Goal: Task Accomplishment & Management: Manage account settings

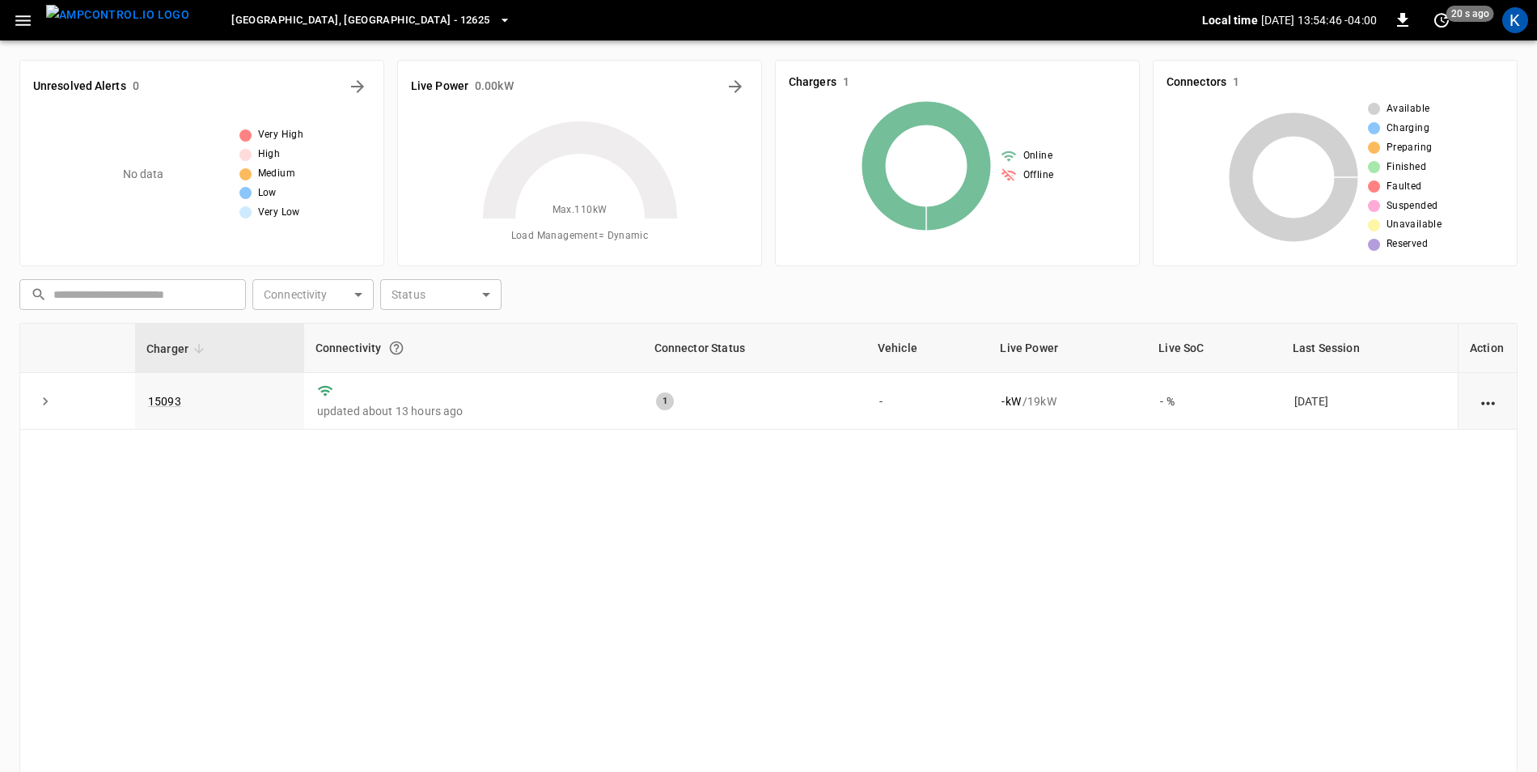
click at [497, 23] on icon "button" at bounding box center [505, 20] width 16 height 16
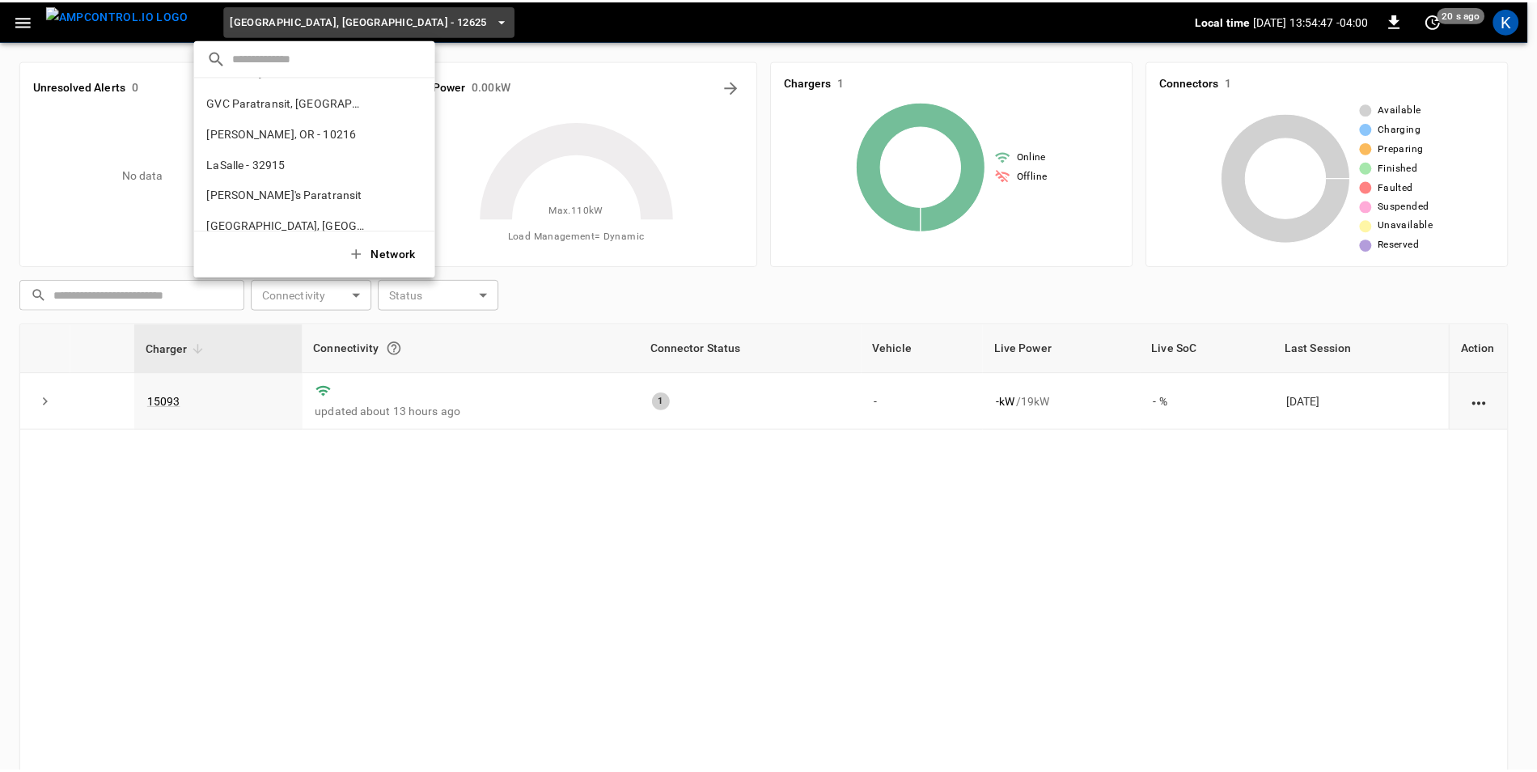
scroll to position [249, 0]
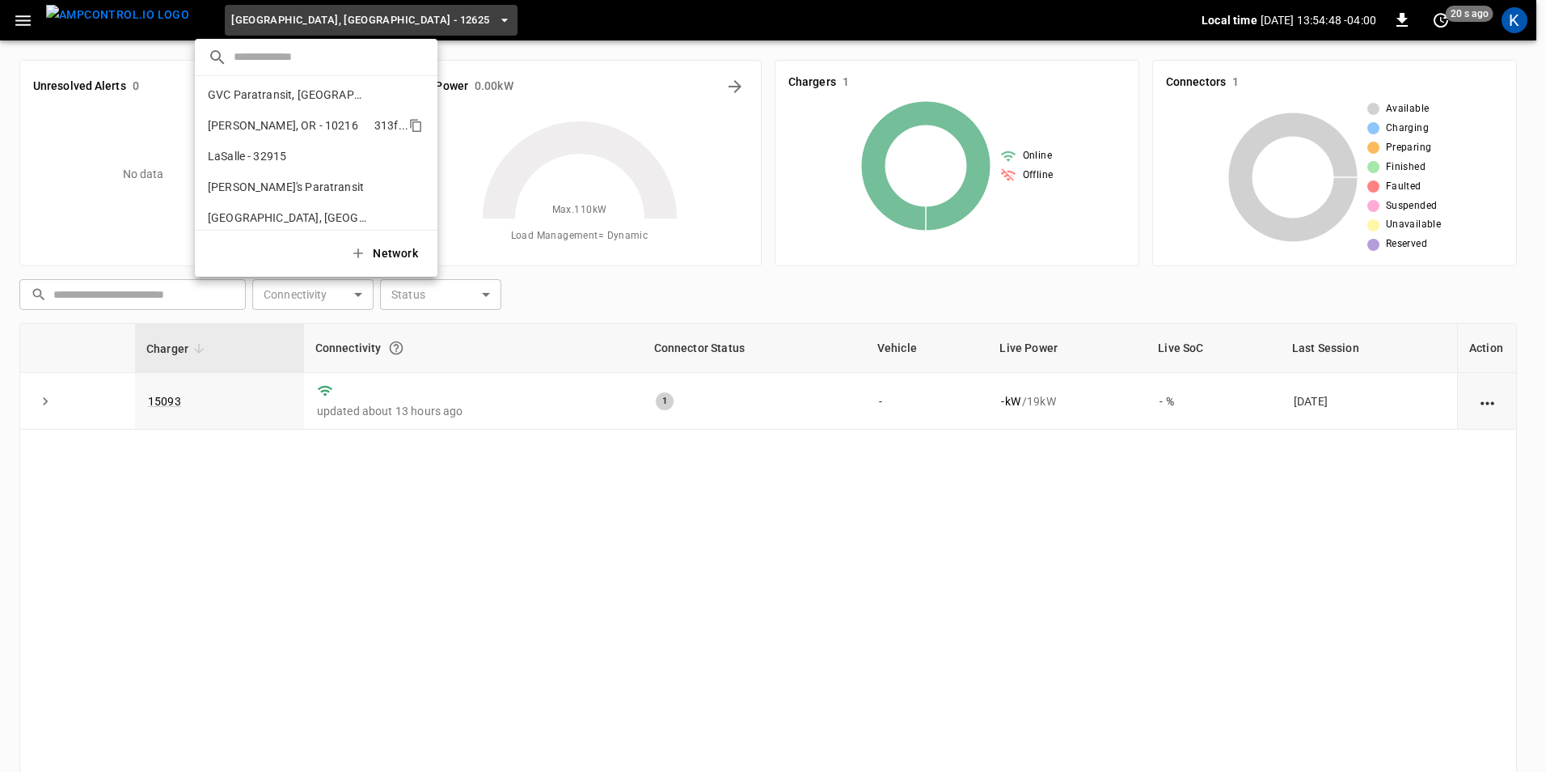
click at [262, 129] on p "[PERSON_NAME], OR - 10216" at bounding box center [288, 125] width 160 height 16
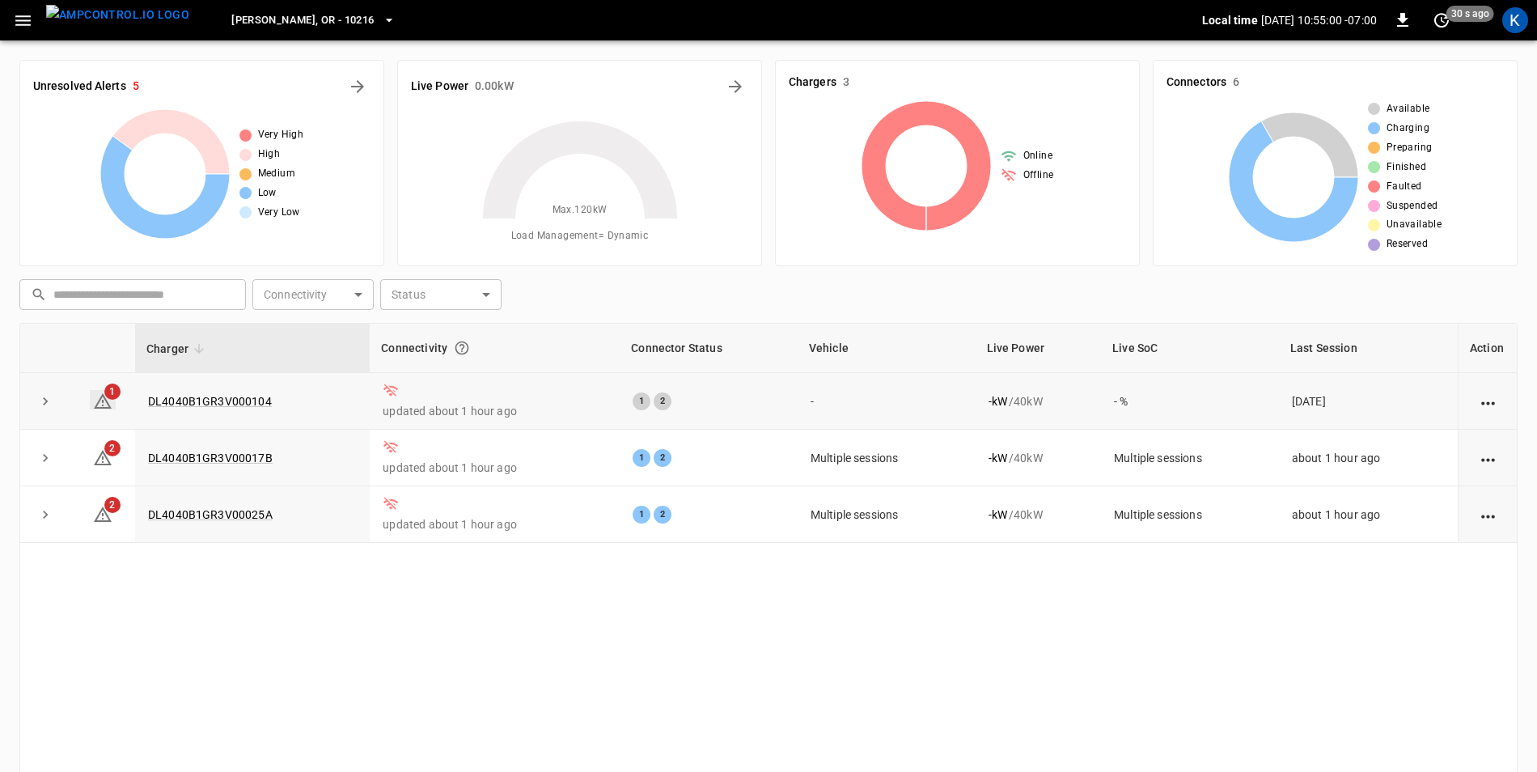
click at [102, 398] on icon at bounding box center [102, 400] width 19 height 19
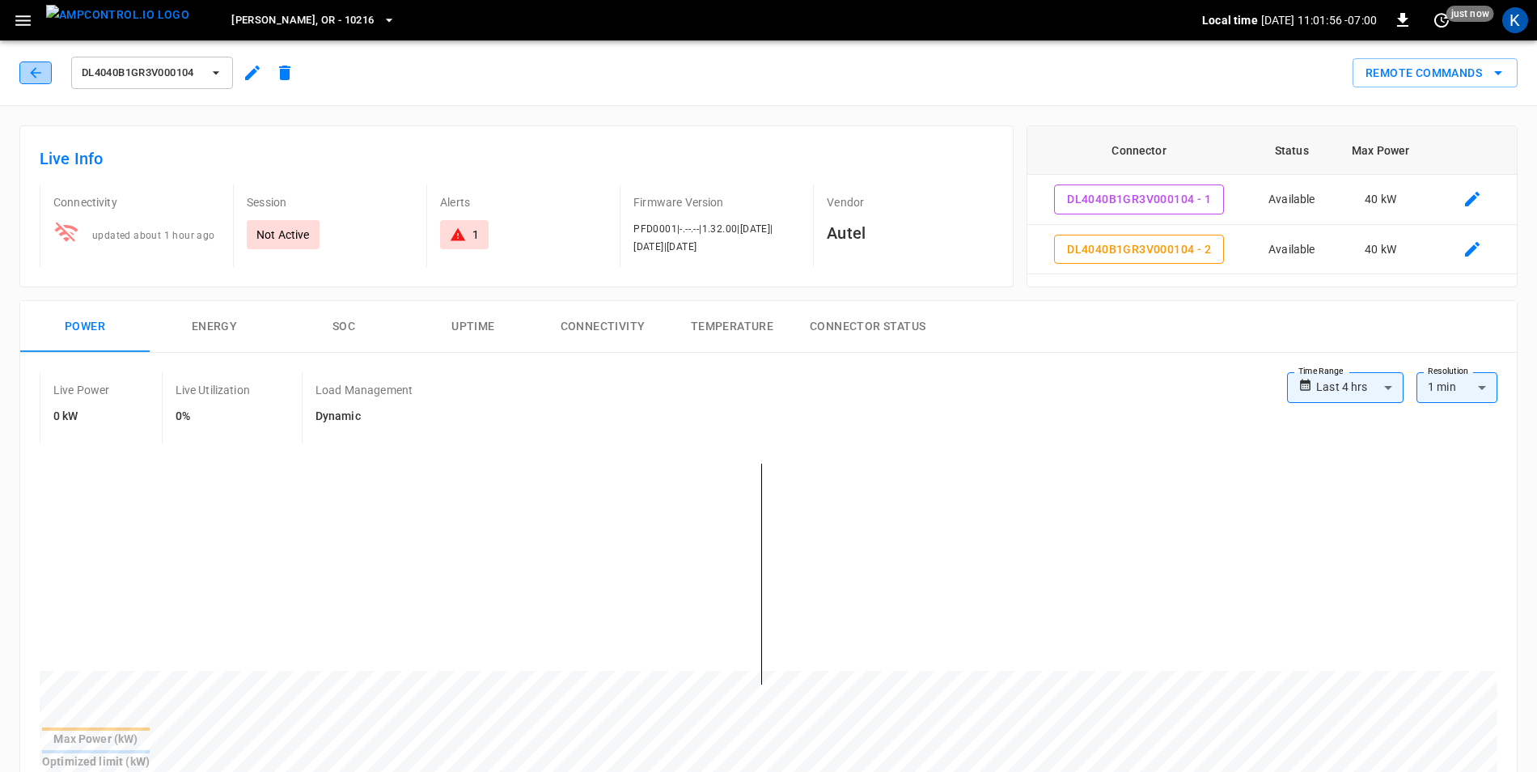
click at [39, 66] on icon "button" at bounding box center [35, 73] width 16 height 16
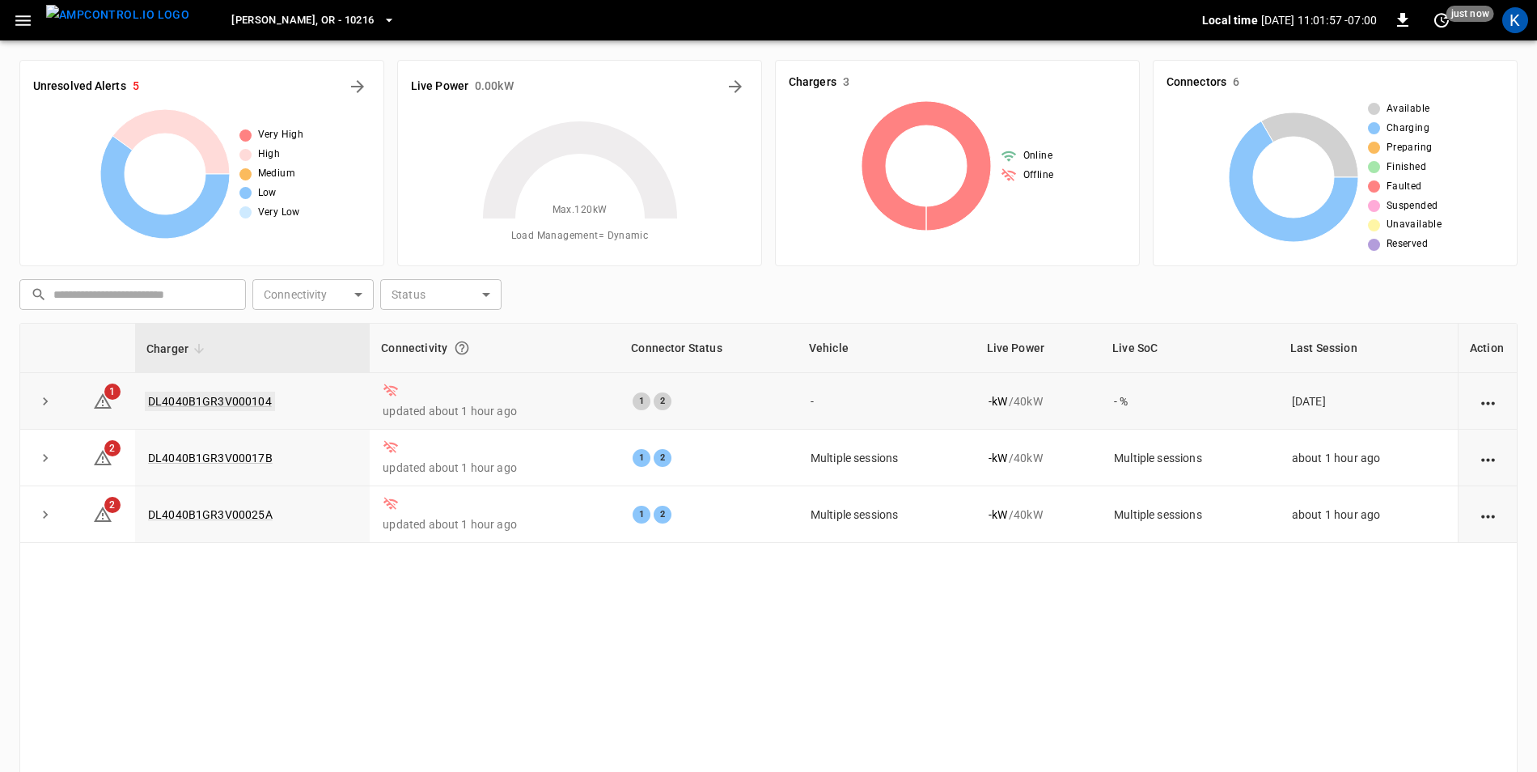
click at [235, 398] on link "DL4040B1GR3V000104" at bounding box center [210, 400] width 130 height 19
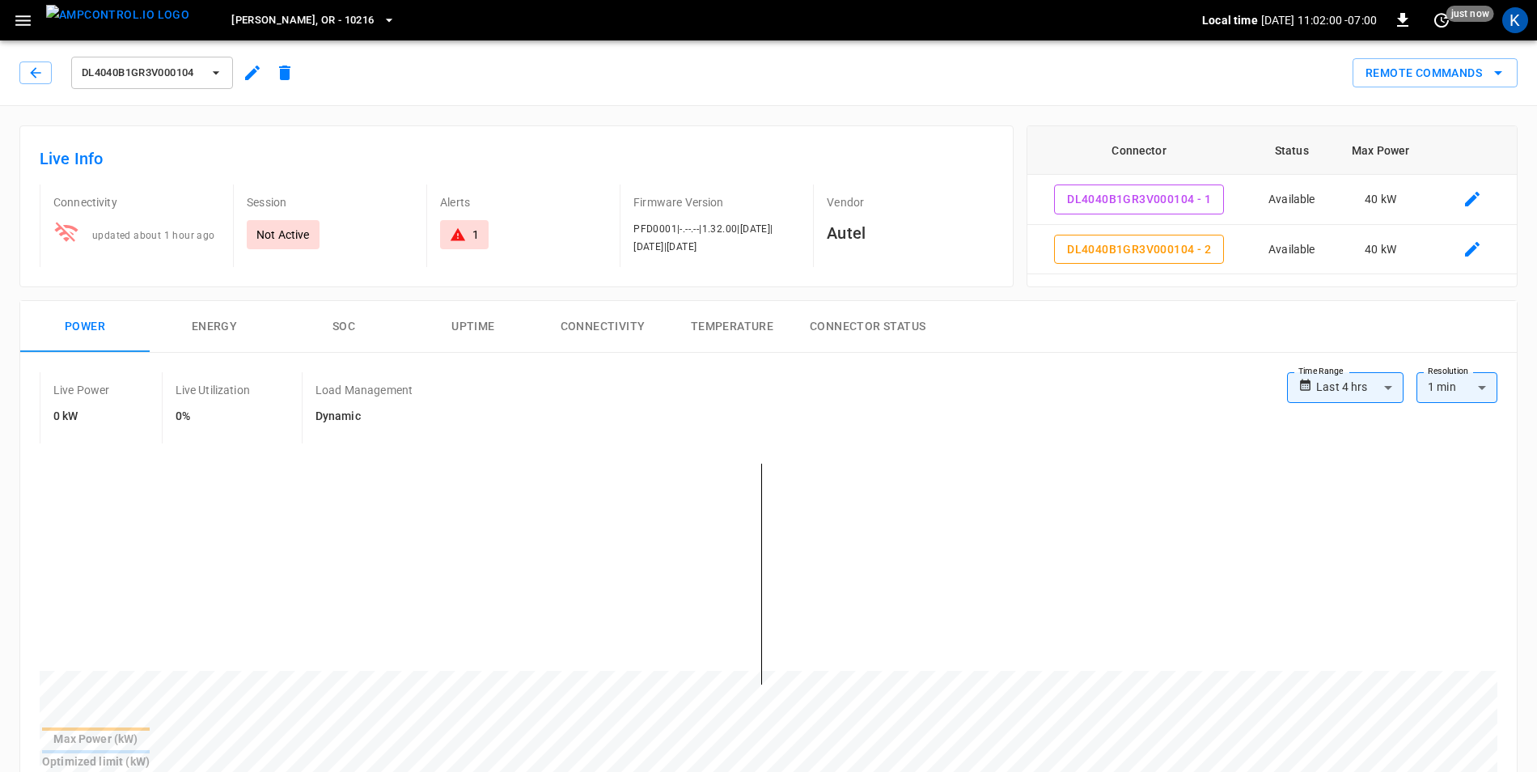
click at [251, 77] on icon "button" at bounding box center [252, 73] width 15 height 15
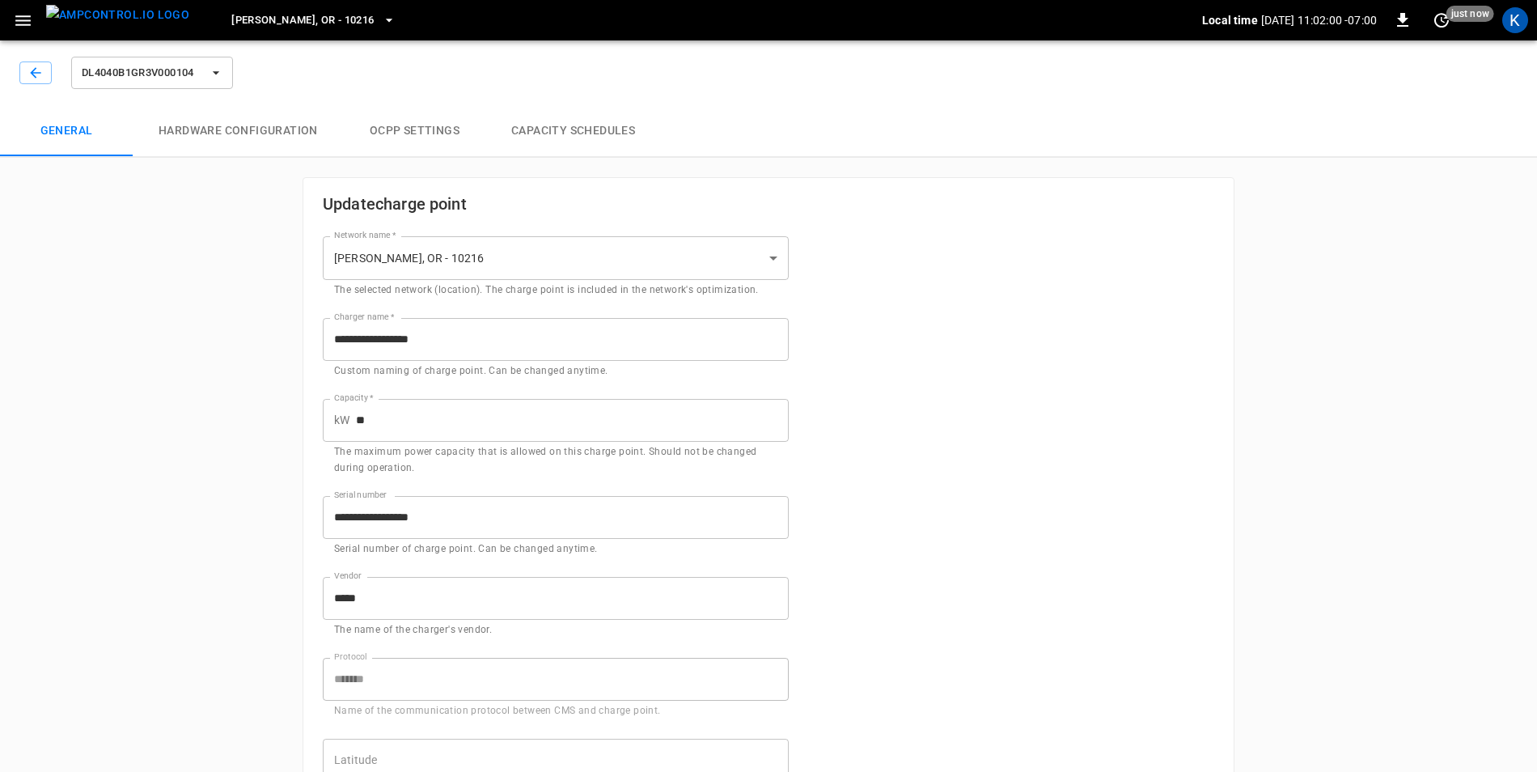
type input "**********"
click at [29, 30] on icon "button" at bounding box center [23, 21] width 20 height 20
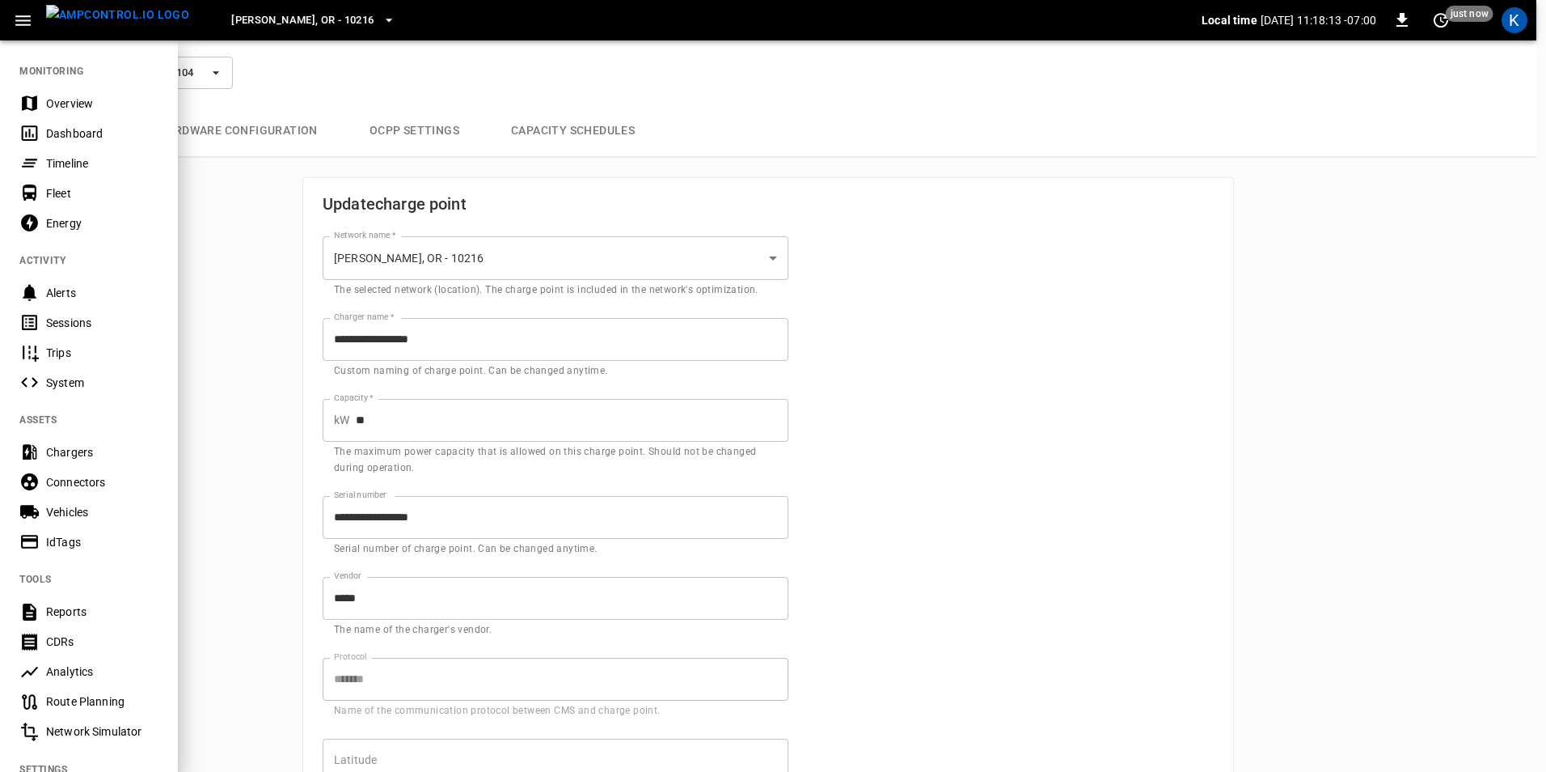
click at [62, 101] on div "Overview" at bounding box center [102, 103] width 112 height 16
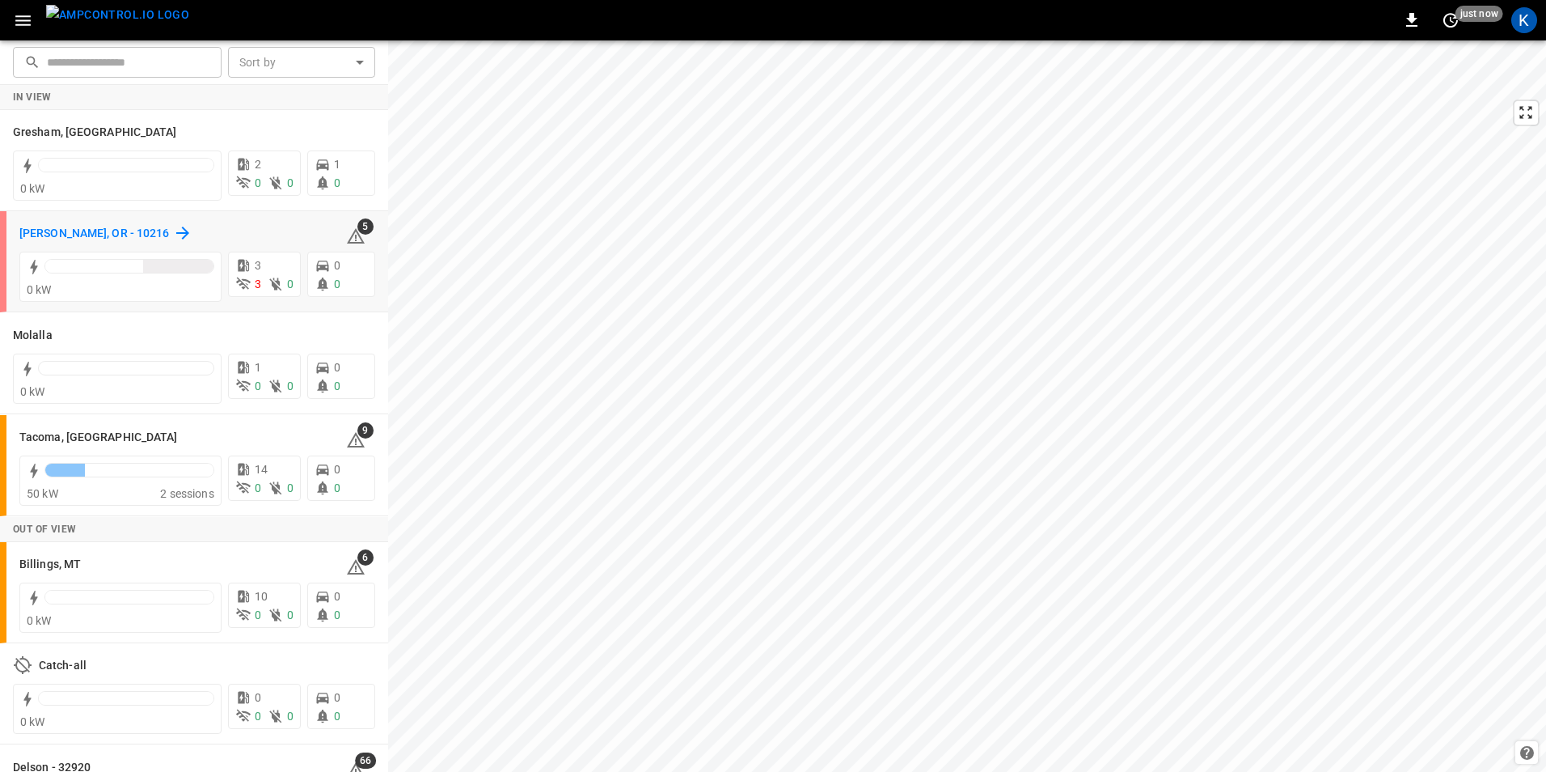
click at [73, 237] on h6 "[PERSON_NAME], OR - 10216" at bounding box center [94, 234] width 150 height 18
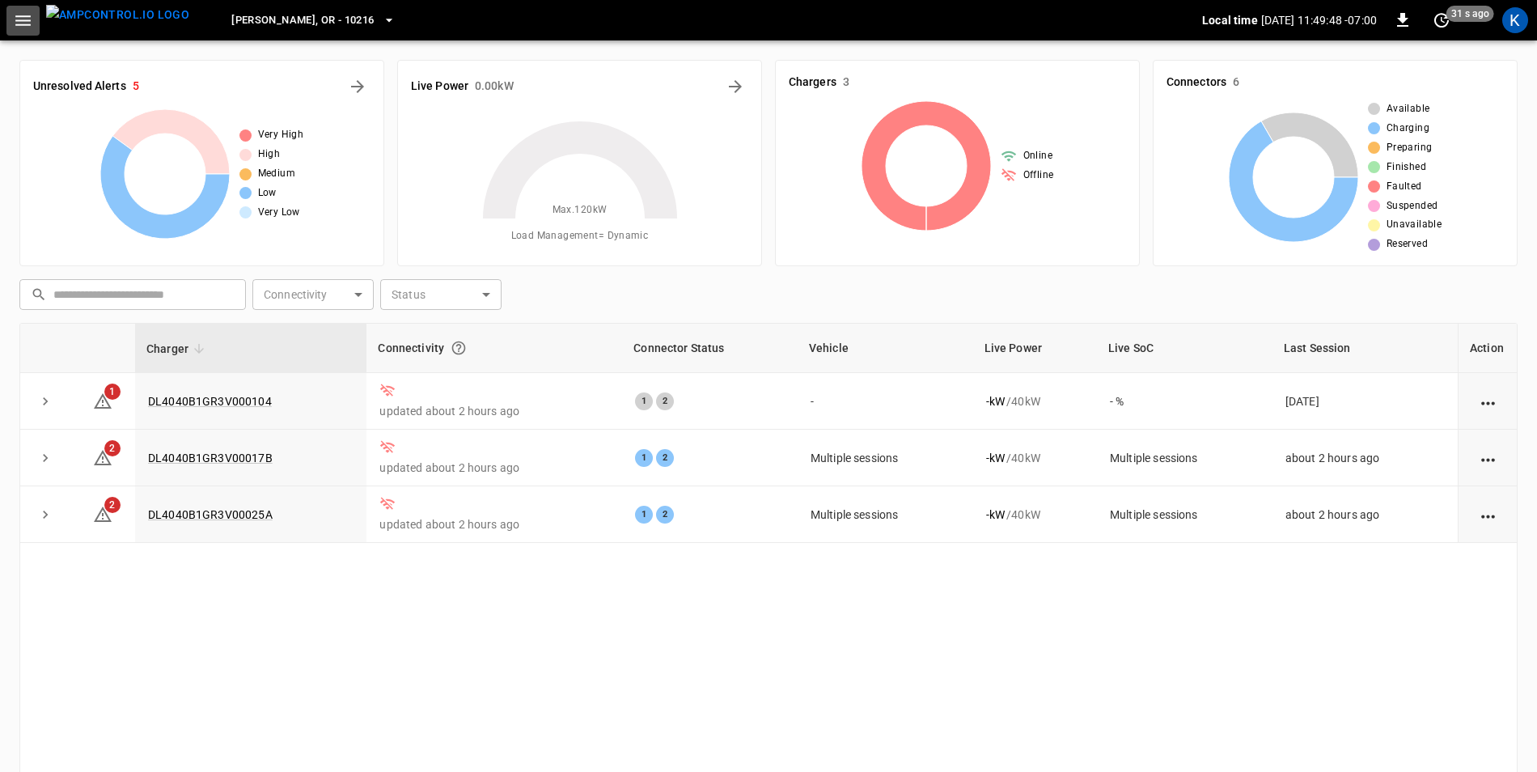
click at [24, 26] on icon "button" at bounding box center [23, 21] width 20 height 20
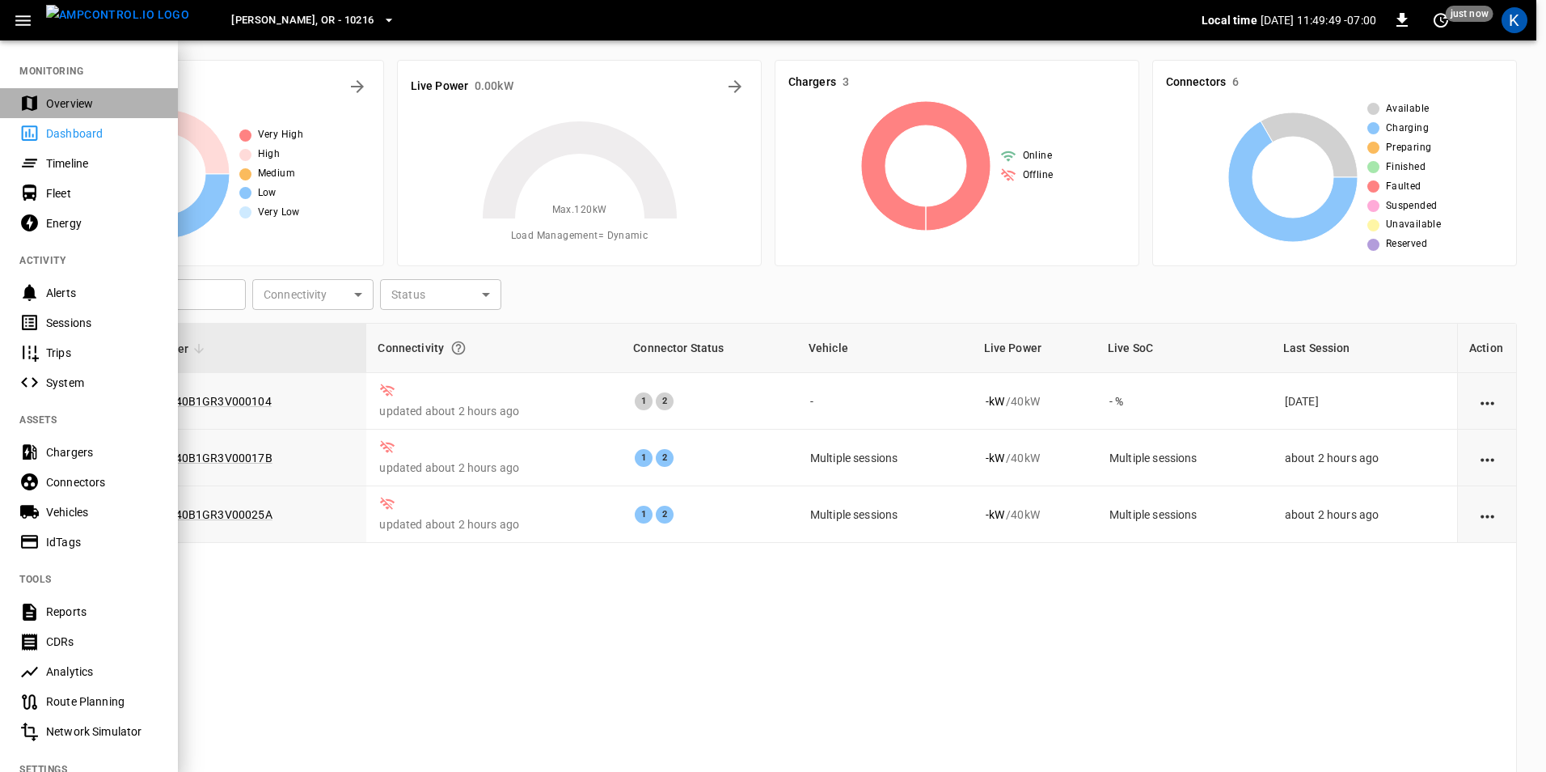
click at [72, 106] on div "Overview" at bounding box center [102, 103] width 112 height 16
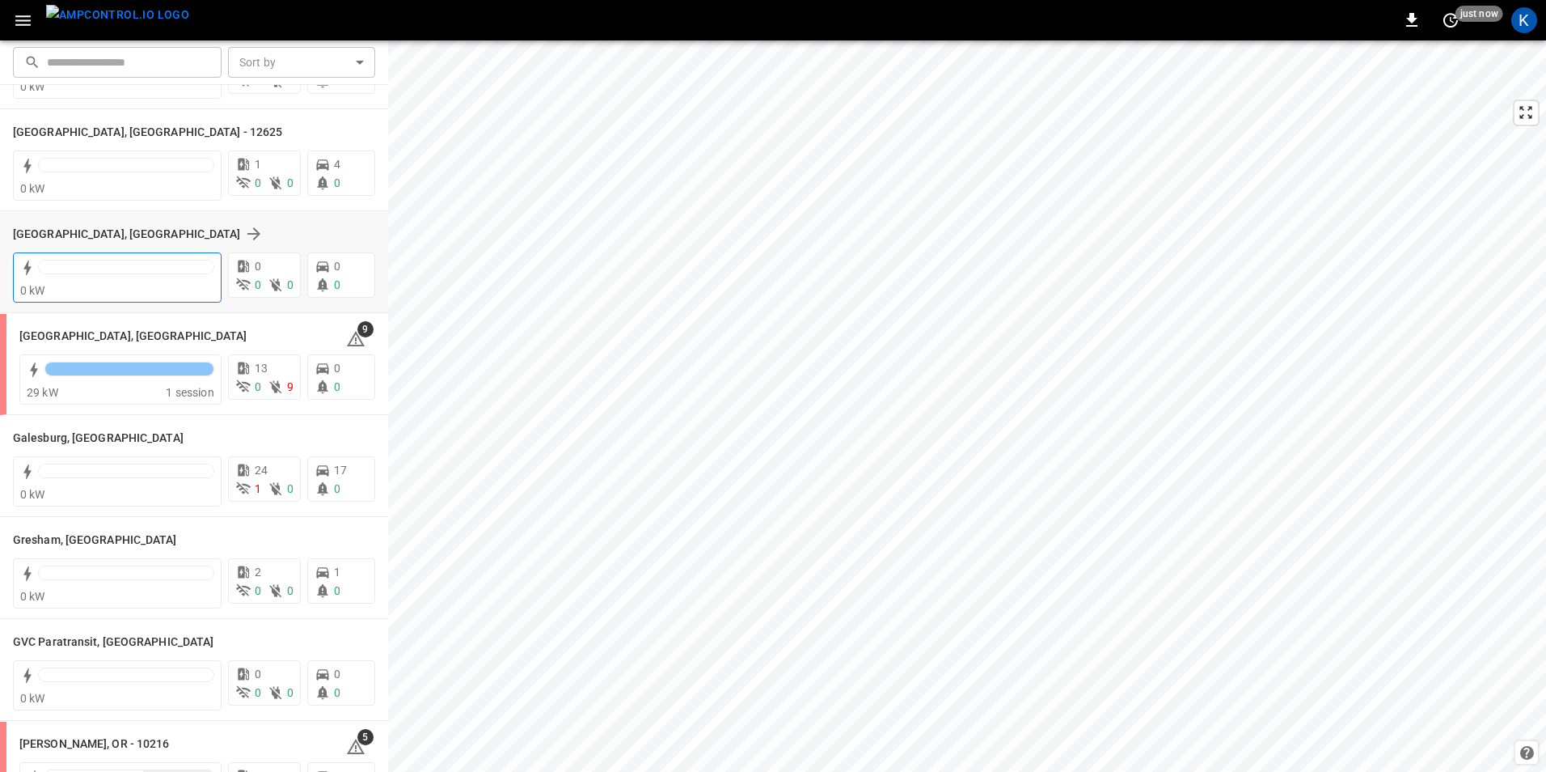
scroll to position [243, 0]
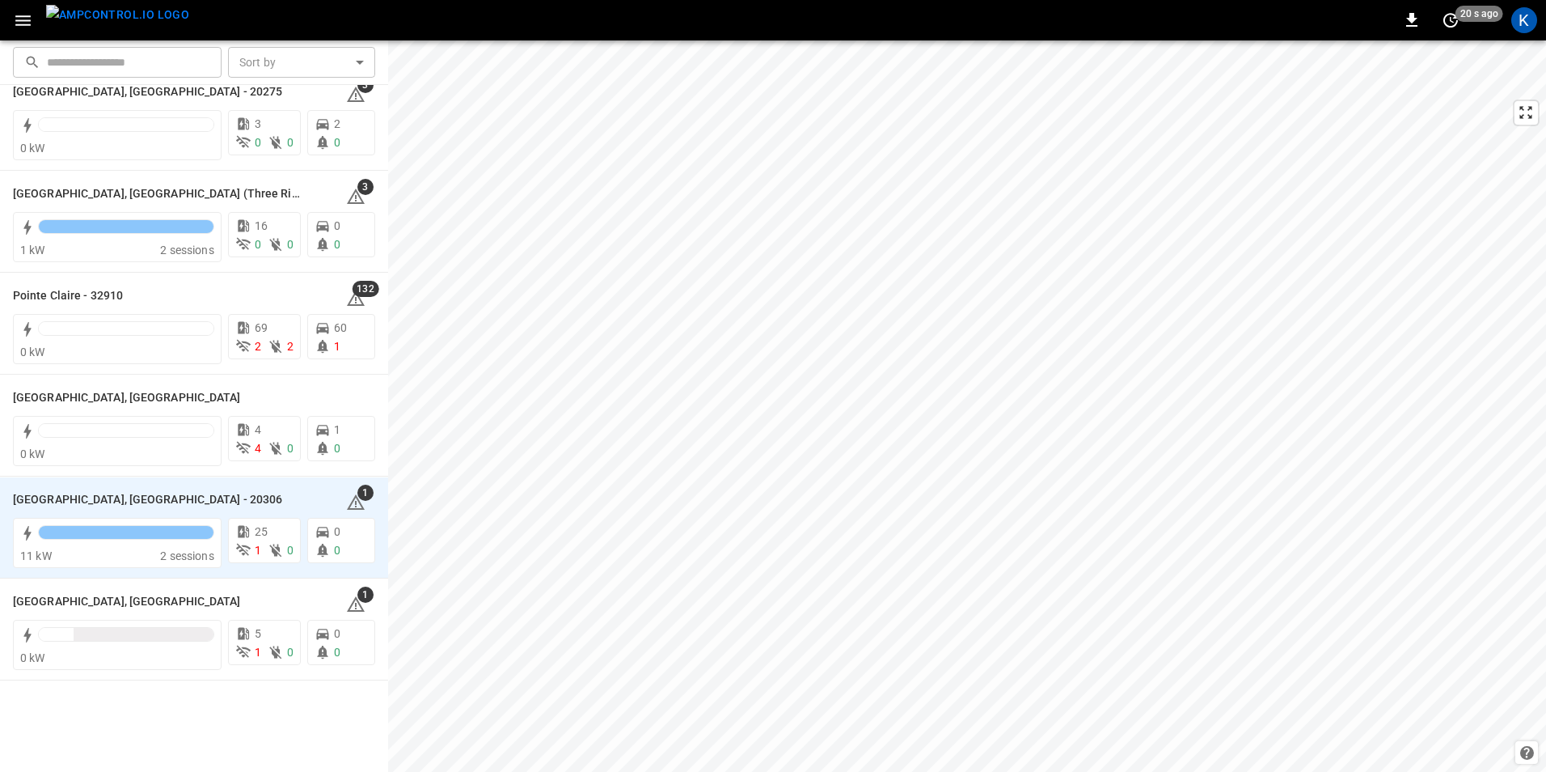
scroll to position [1965, 0]
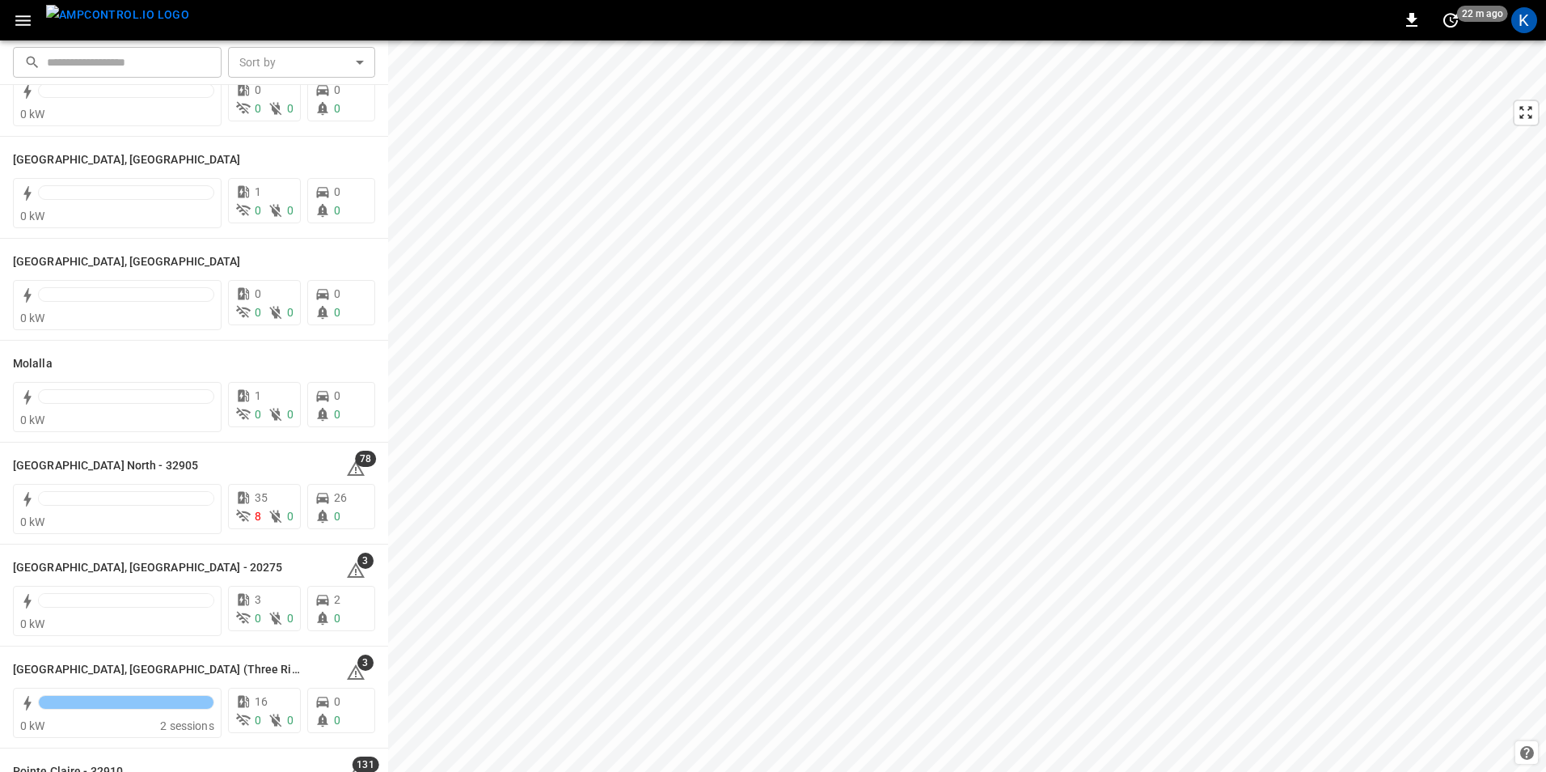
scroll to position [1132, 0]
